Goal: Task Accomplishment & Management: Use online tool/utility

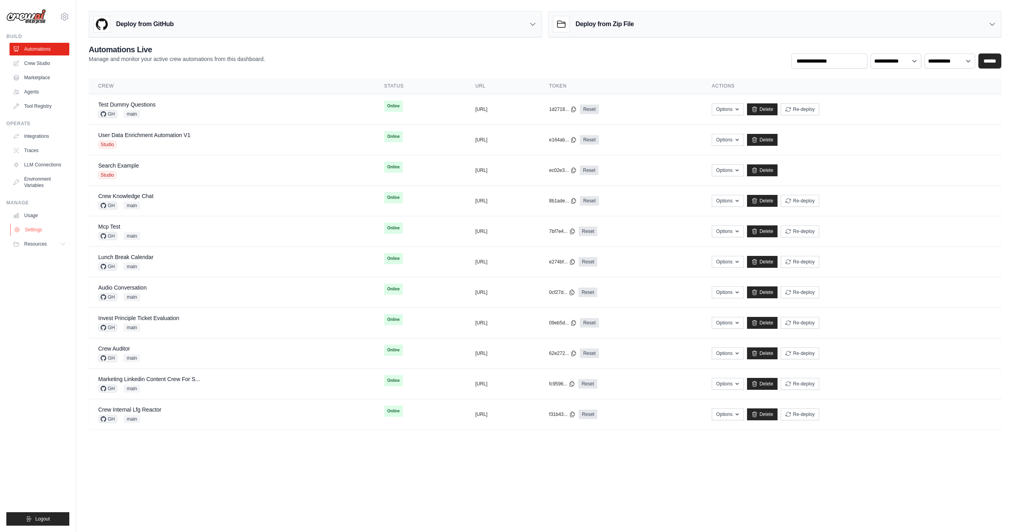
click at [36, 226] on link "Settings" at bounding box center [40, 229] width 60 height 13
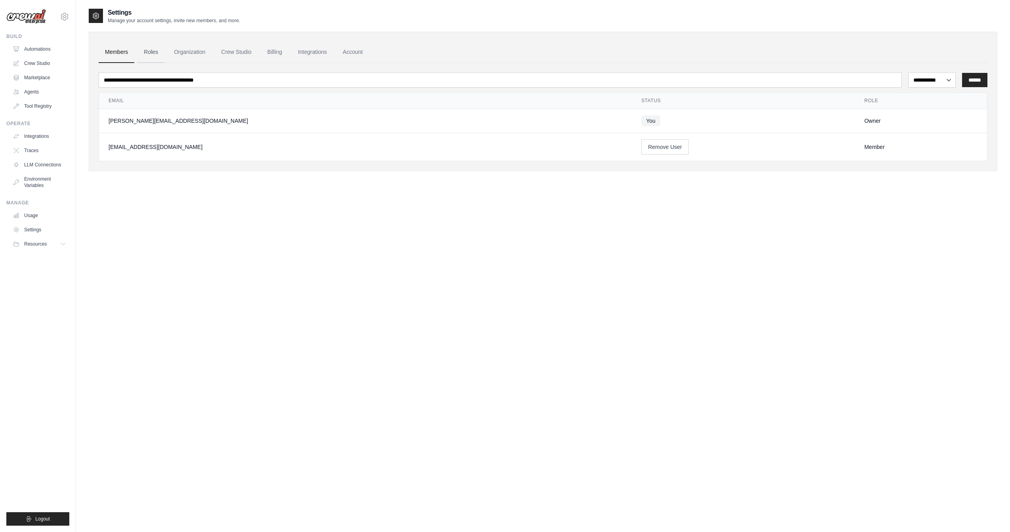
click at [163, 61] on link "Roles" at bounding box center [150, 52] width 27 height 21
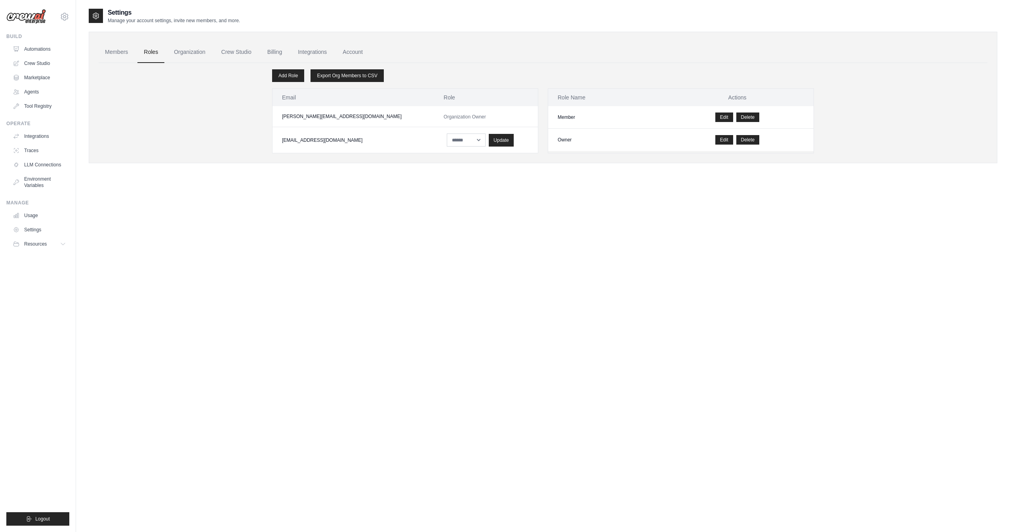
click at [160, 55] on link "Roles" at bounding box center [150, 52] width 27 height 21
click at [200, 54] on link "Organization" at bounding box center [190, 52] width 44 height 21
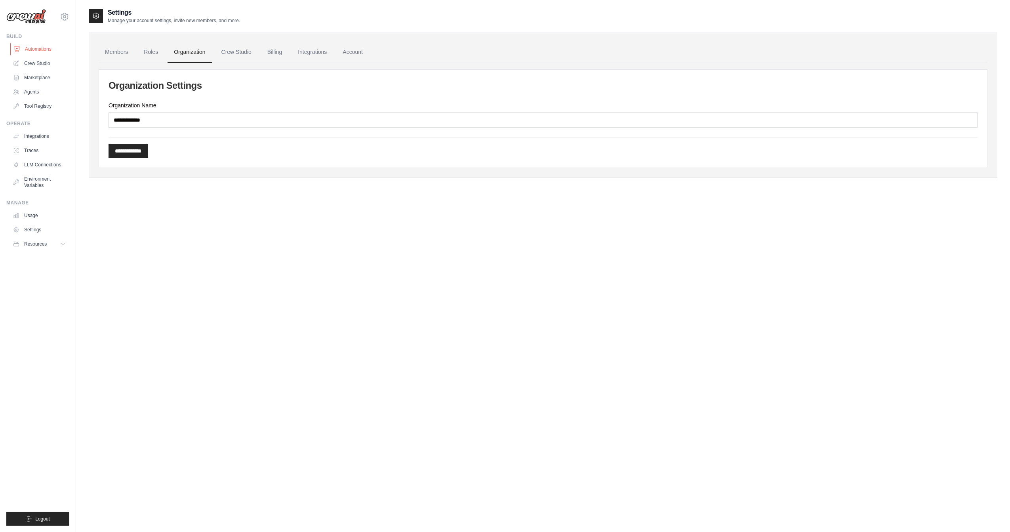
click at [37, 47] on link "Automations" at bounding box center [40, 49] width 60 height 13
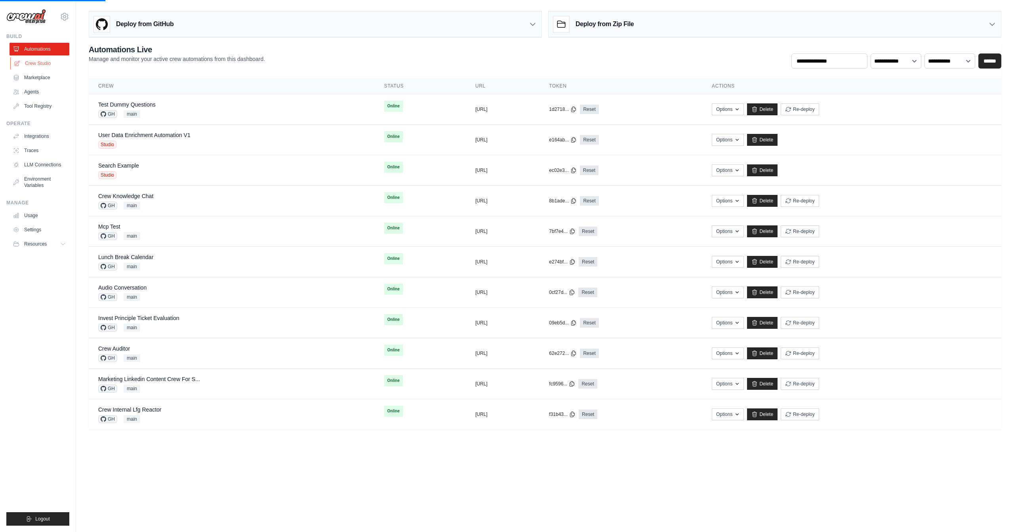
click at [38, 67] on link "Crew Studio" at bounding box center [40, 63] width 60 height 13
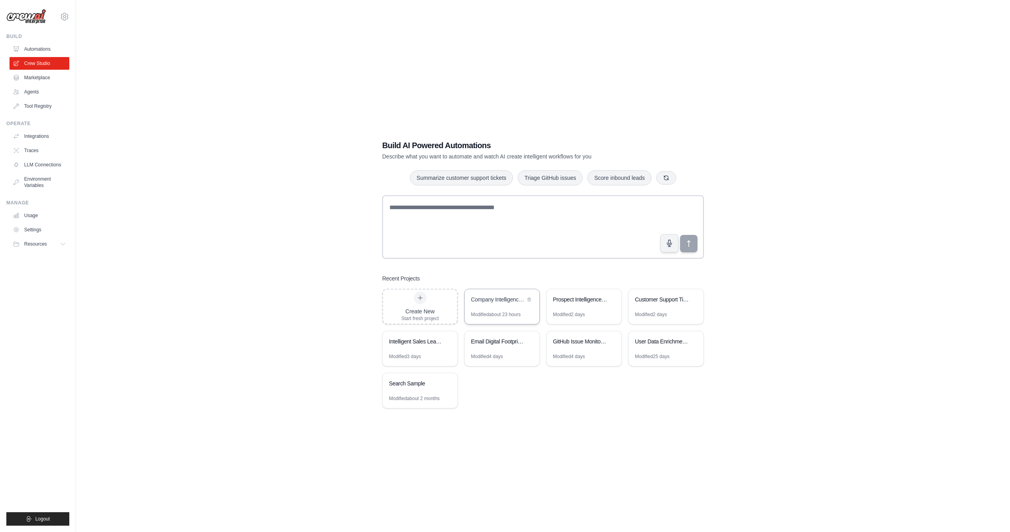
click at [495, 308] on div "Company Intelligence & Technical Assessment" at bounding box center [502, 300] width 75 height 22
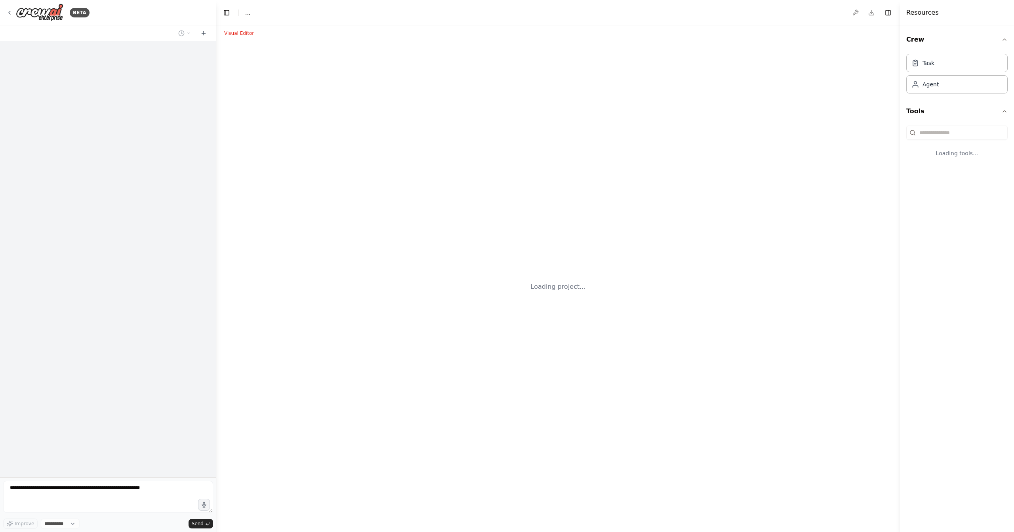
select select "****"
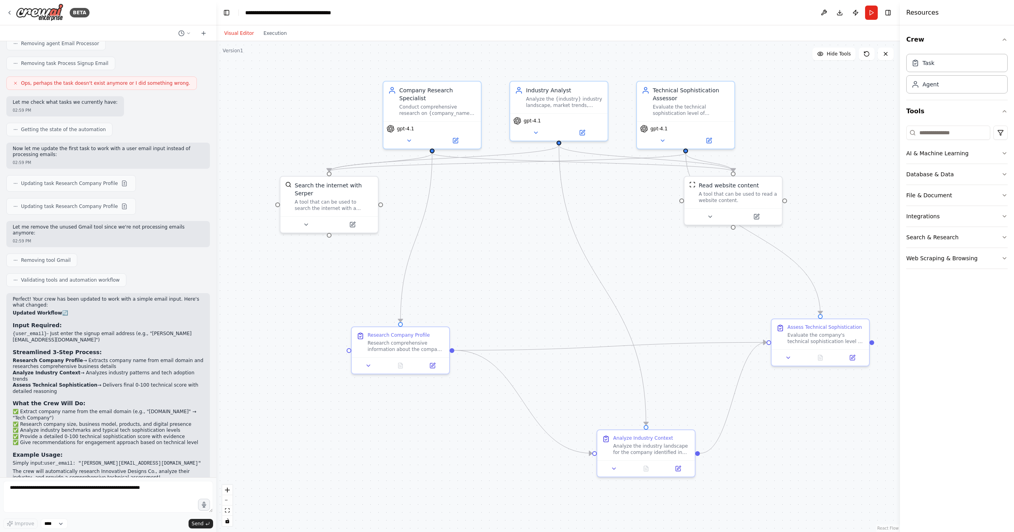
scroll to position [885, 0]
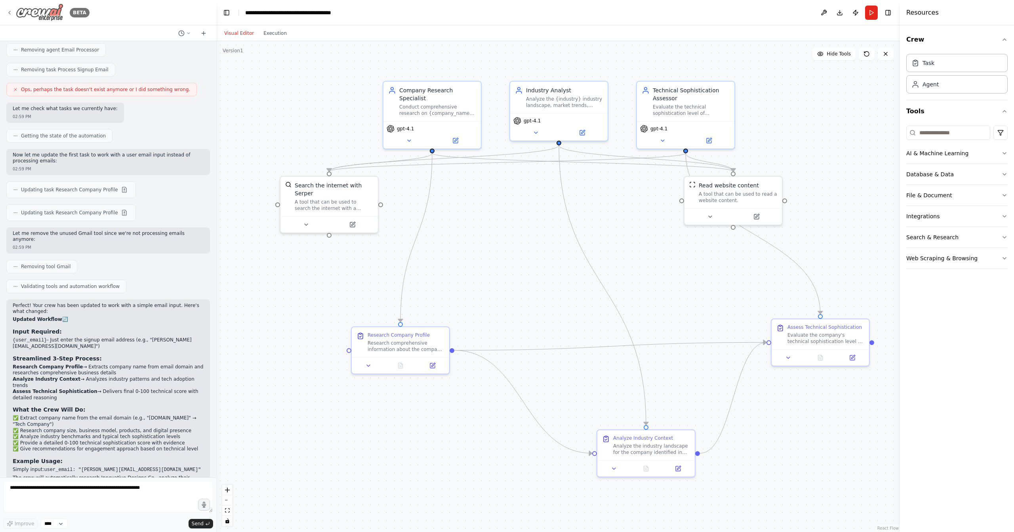
click at [10, 12] on icon at bounding box center [9, 13] width 6 height 6
